Goal: Check status: Check status

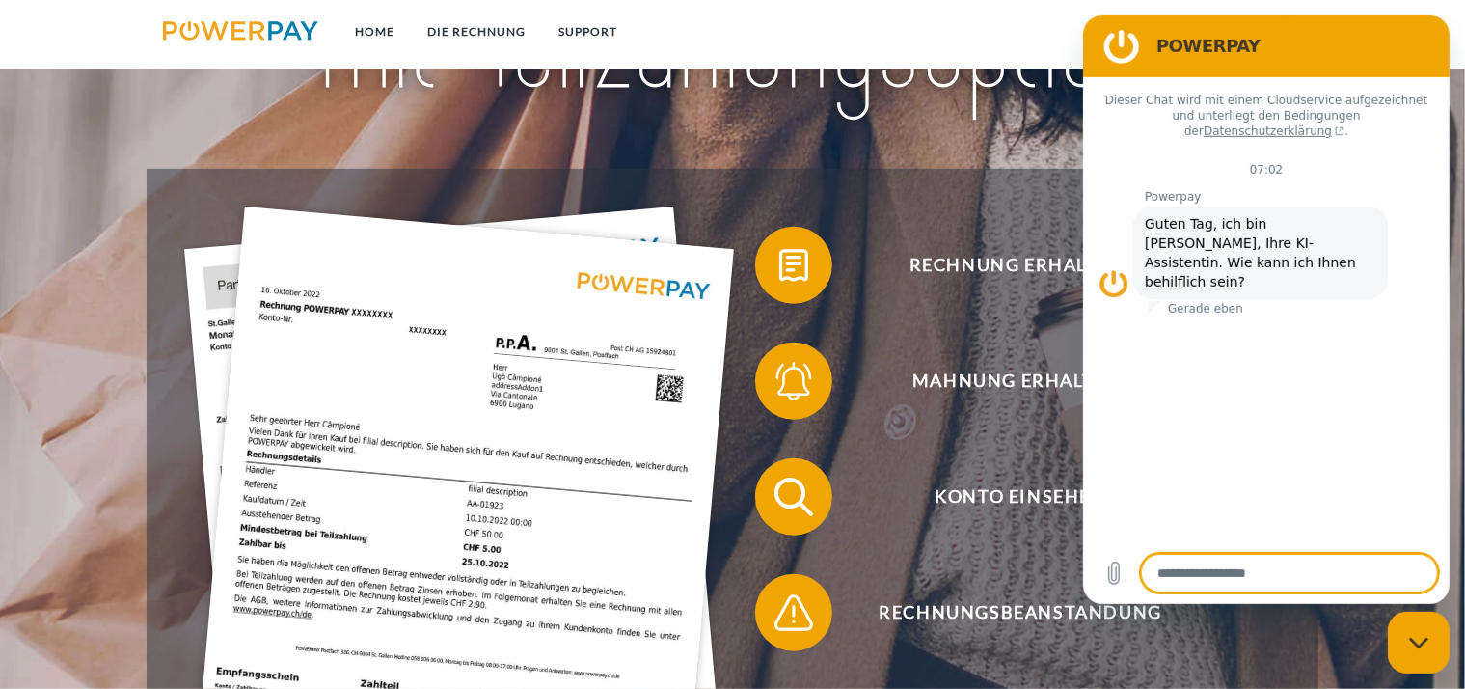
scroll to position [509, 0]
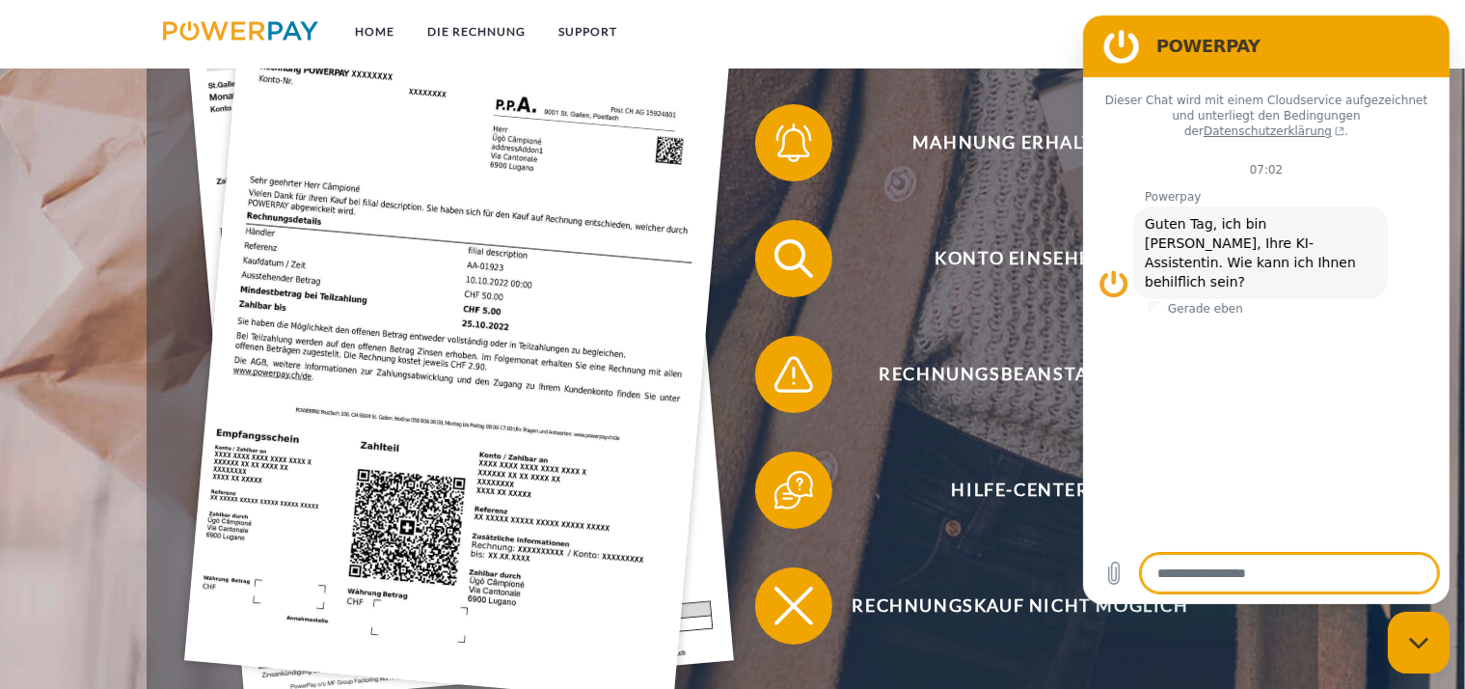
click at [1421, 647] on icon "Messaging-Fenster schließen" at bounding box center [1418, 642] width 20 height 13
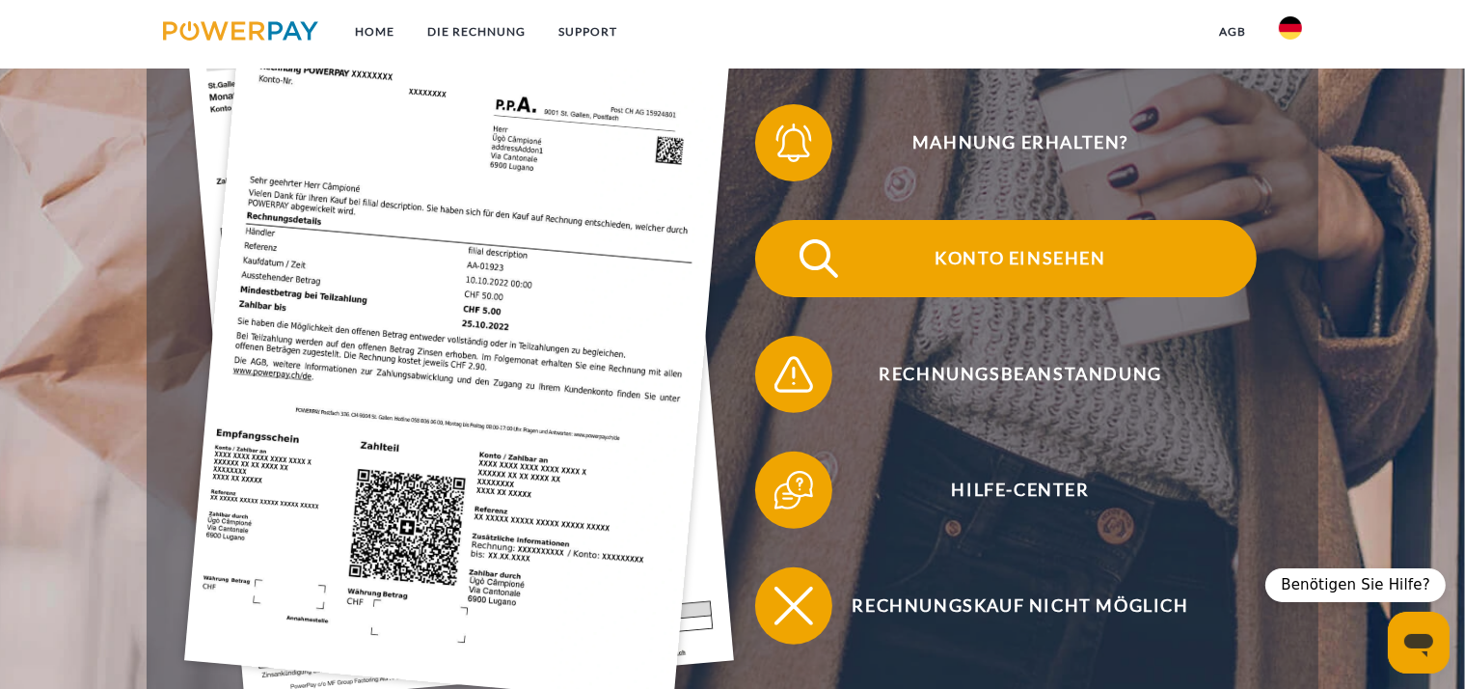
click at [1036, 261] on span "Konto einsehen" at bounding box center [1020, 258] width 473 height 77
type textarea "*"
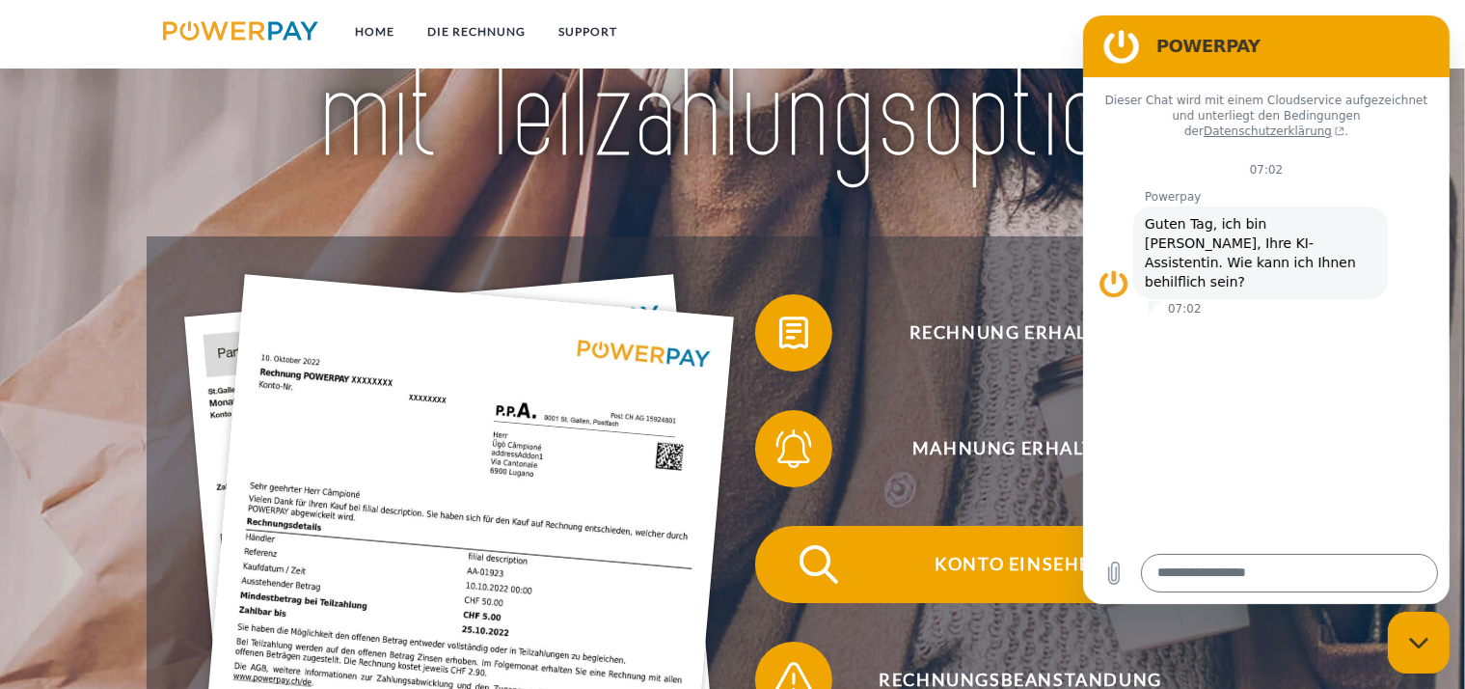
click at [963, 568] on span "Konto einsehen" at bounding box center [1020, 564] width 473 height 77
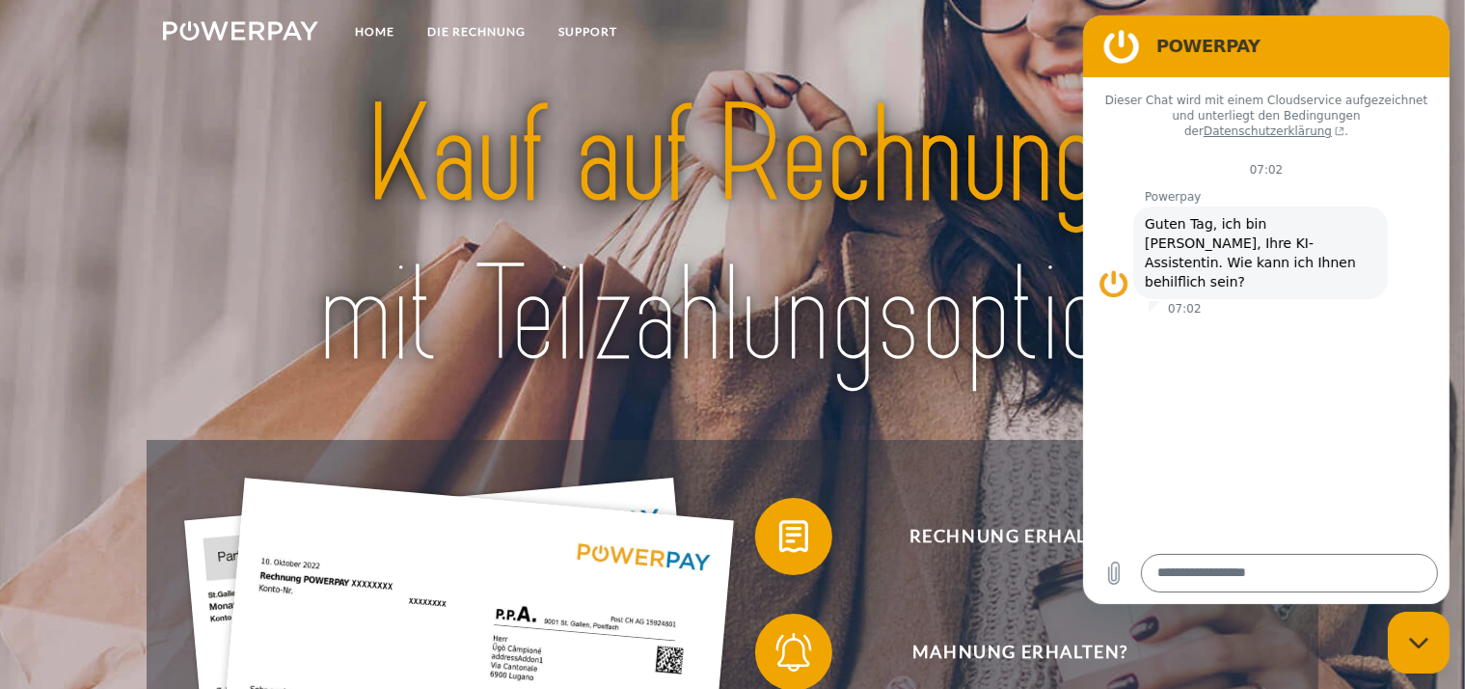
click at [1408, 644] on icon "Messaging-Fenster schließen" at bounding box center [1418, 642] width 20 height 13
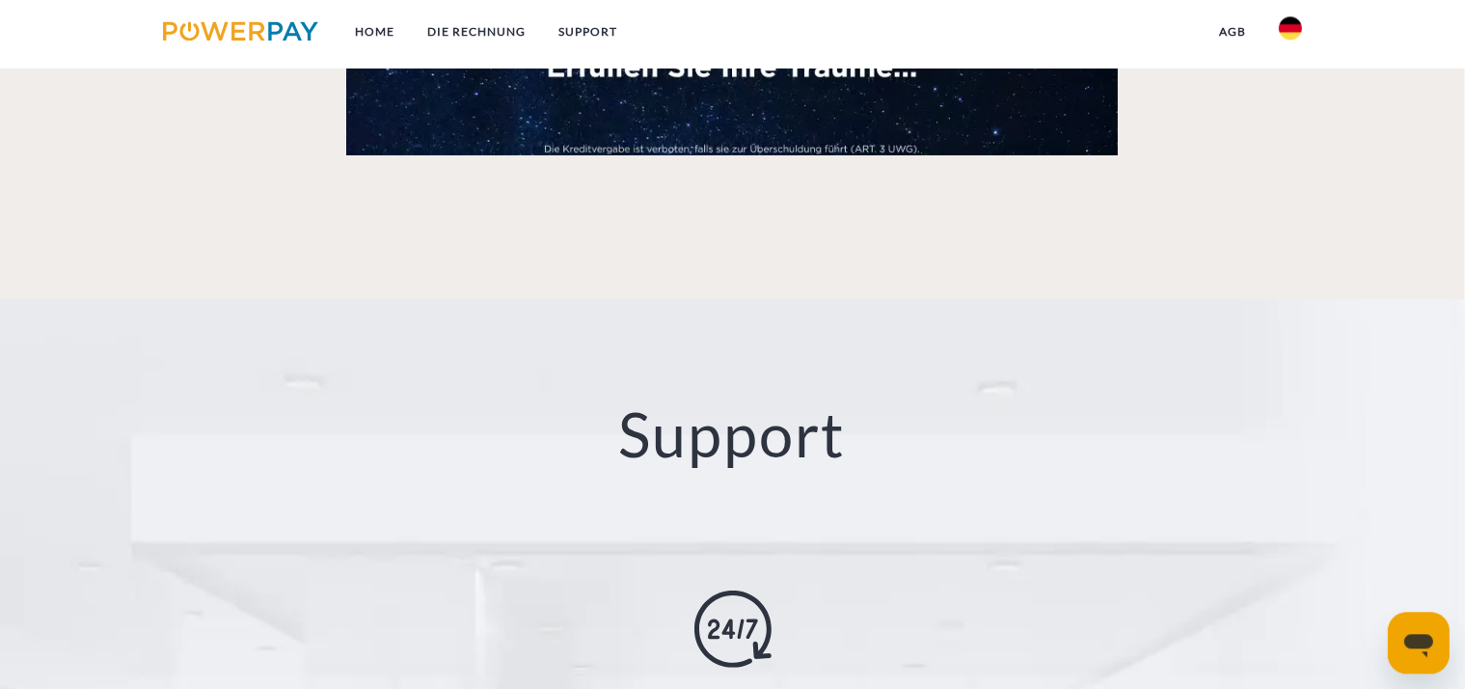
scroll to position [3424, 0]
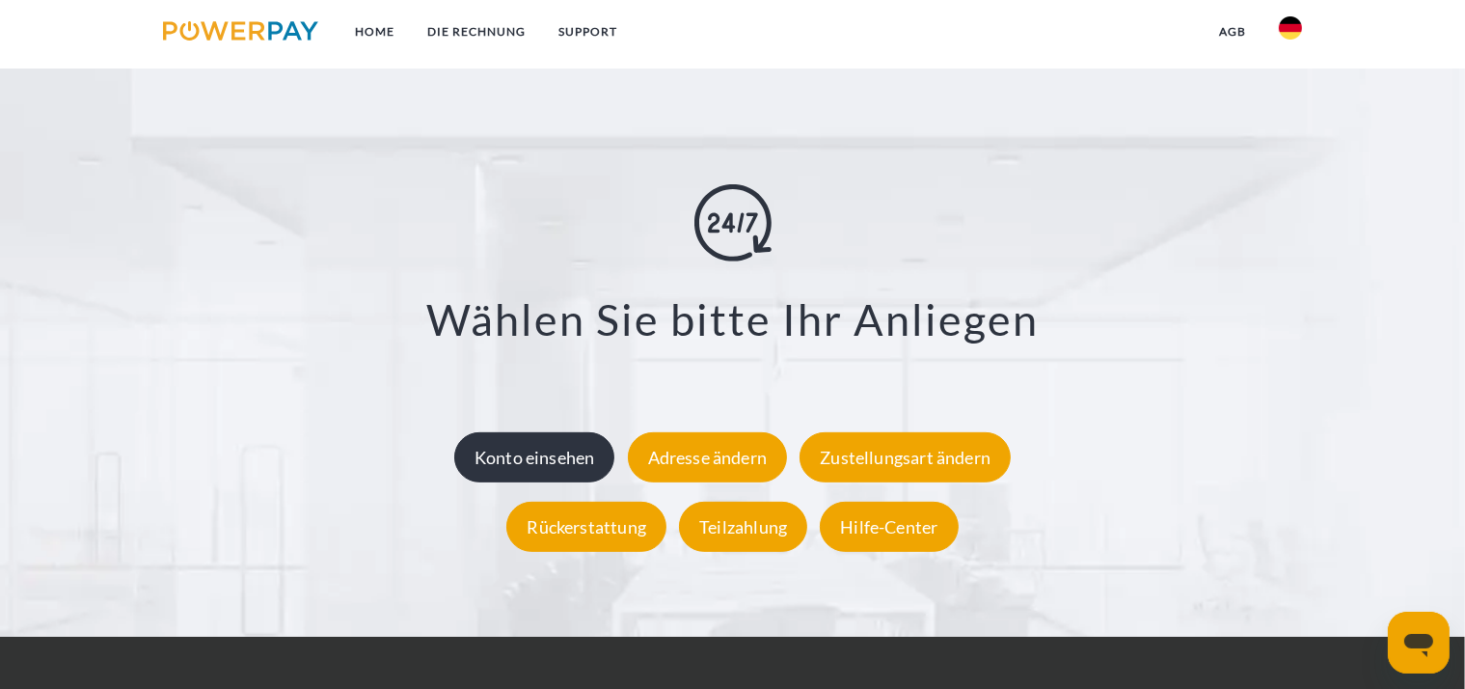
click at [541, 465] on div "Konto einsehen" at bounding box center [534, 458] width 161 height 50
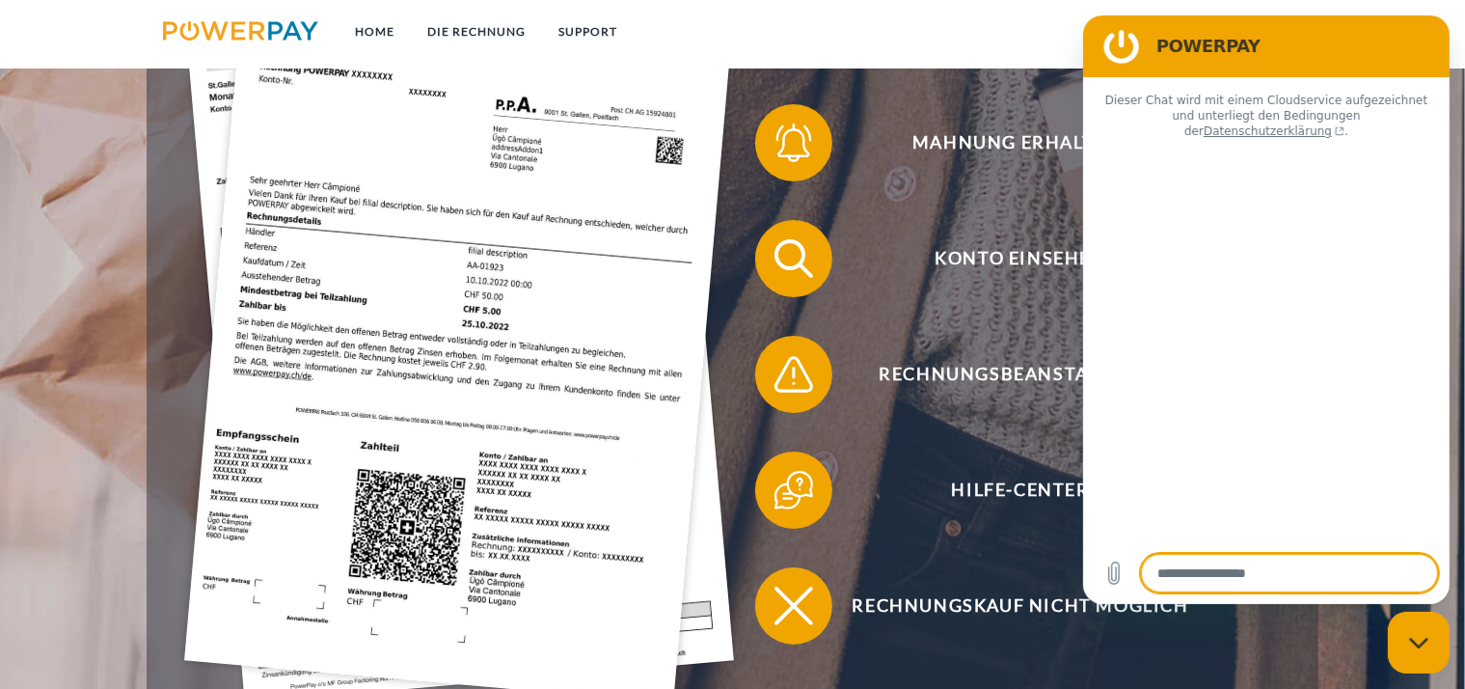
type textarea "*"
